Goal: Information Seeking & Learning: Understand process/instructions

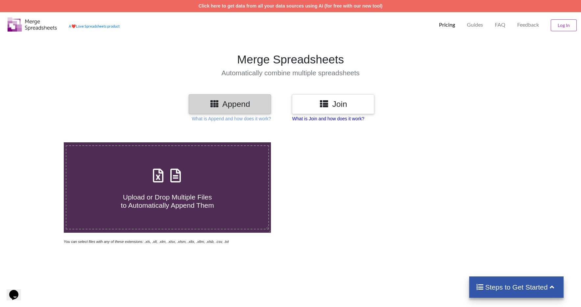
click at [342, 118] on p "What is Join and how does it work?" at bounding box center [328, 118] width 72 height 7
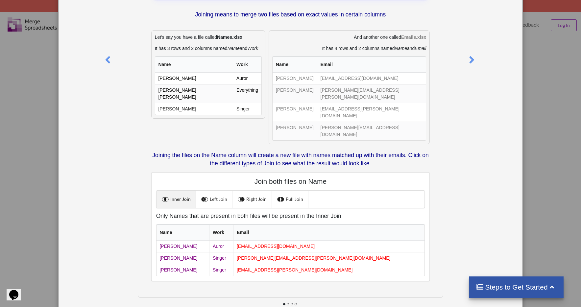
scroll to position [70, 0]
click at [215, 190] on link "Left Join" at bounding box center [214, 198] width 37 height 17
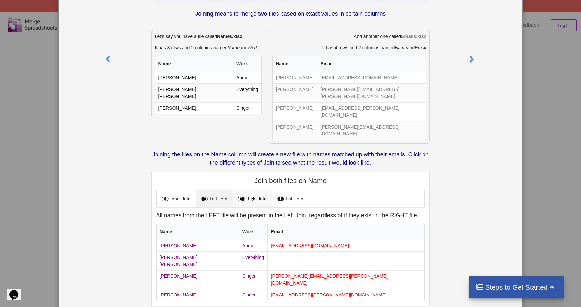
click at [259, 190] on link "Right Join" at bounding box center [252, 198] width 39 height 17
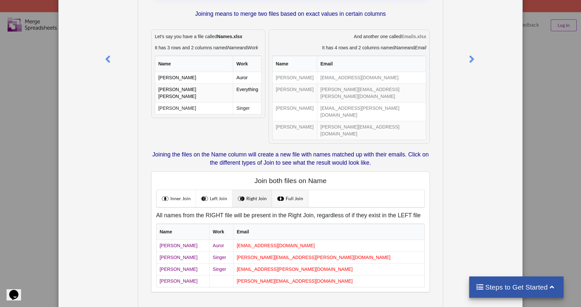
click at [273, 190] on link "Full Join" at bounding box center [290, 198] width 37 height 17
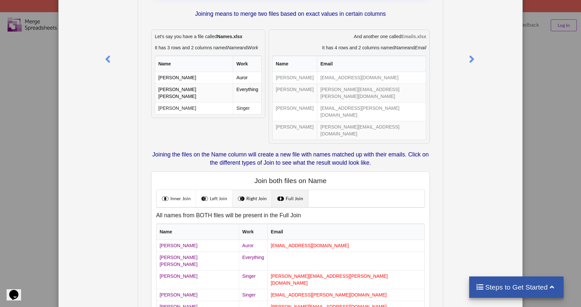
click at [238, 194] on span at bounding box center [242, 198] width 9 height 9
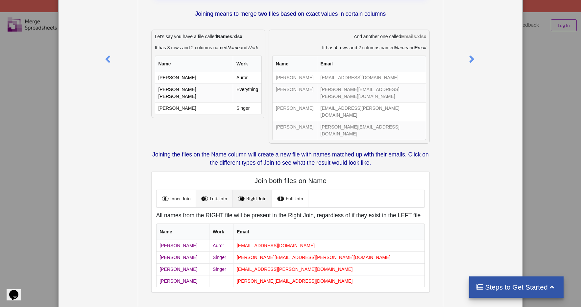
click at [218, 190] on link "Left Join" at bounding box center [214, 198] width 37 height 17
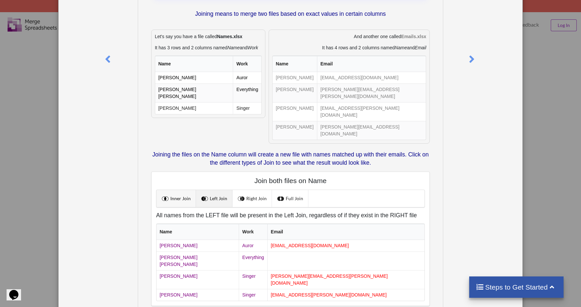
click at [171, 190] on link "Inner Join" at bounding box center [176, 198] width 39 height 17
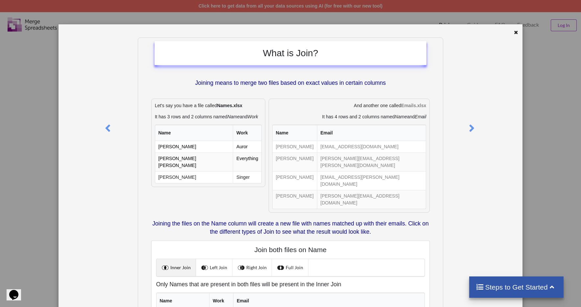
scroll to position [0, 0]
click at [513, 32] on icon at bounding box center [516, 32] width 6 height 5
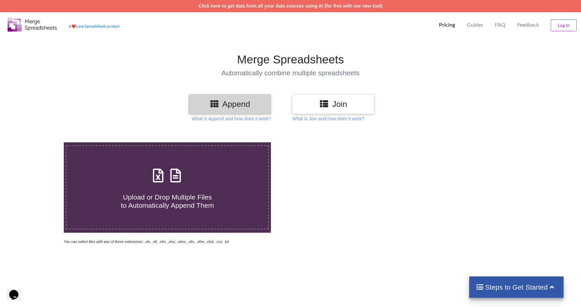
click at [329, 101] on icon at bounding box center [324, 103] width 10 height 8
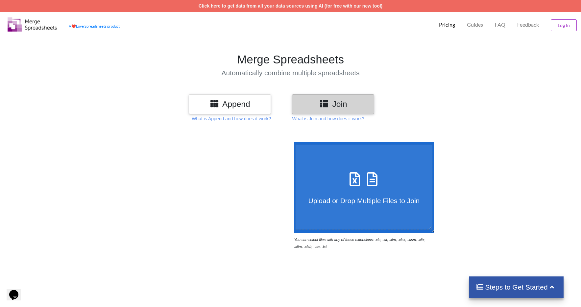
click at [238, 105] on h3 "Append" at bounding box center [230, 104] width 72 height 10
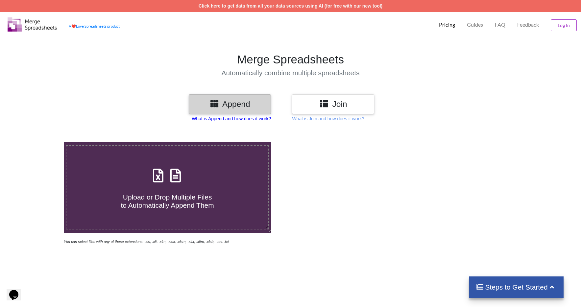
click at [227, 117] on p "What is Append and how does it work?" at bounding box center [231, 118] width 79 height 7
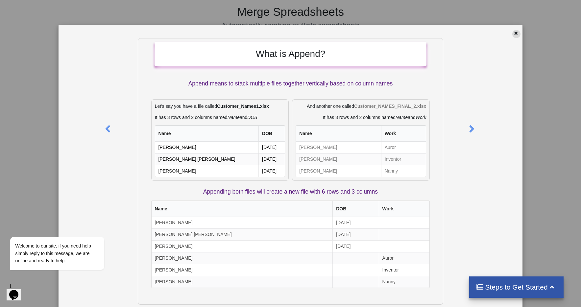
click at [515, 33] on icon at bounding box center [516, 32] width 6 height 5
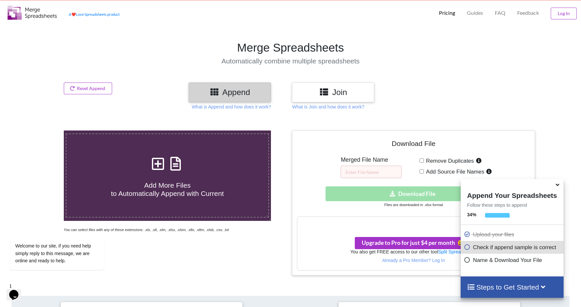
scroll to position [11, 0]
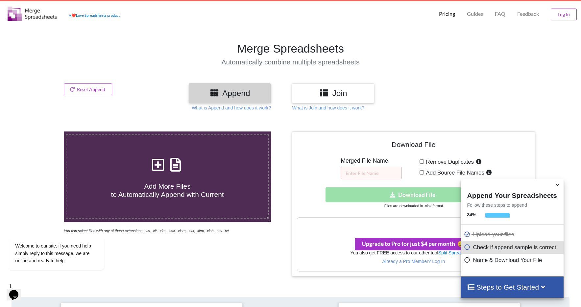
click at [485, 88] on div at bounding box center [487, 93] width 99 height 19
